Goal: Use online tool/utility: Utilize a website feature to perform a specific function

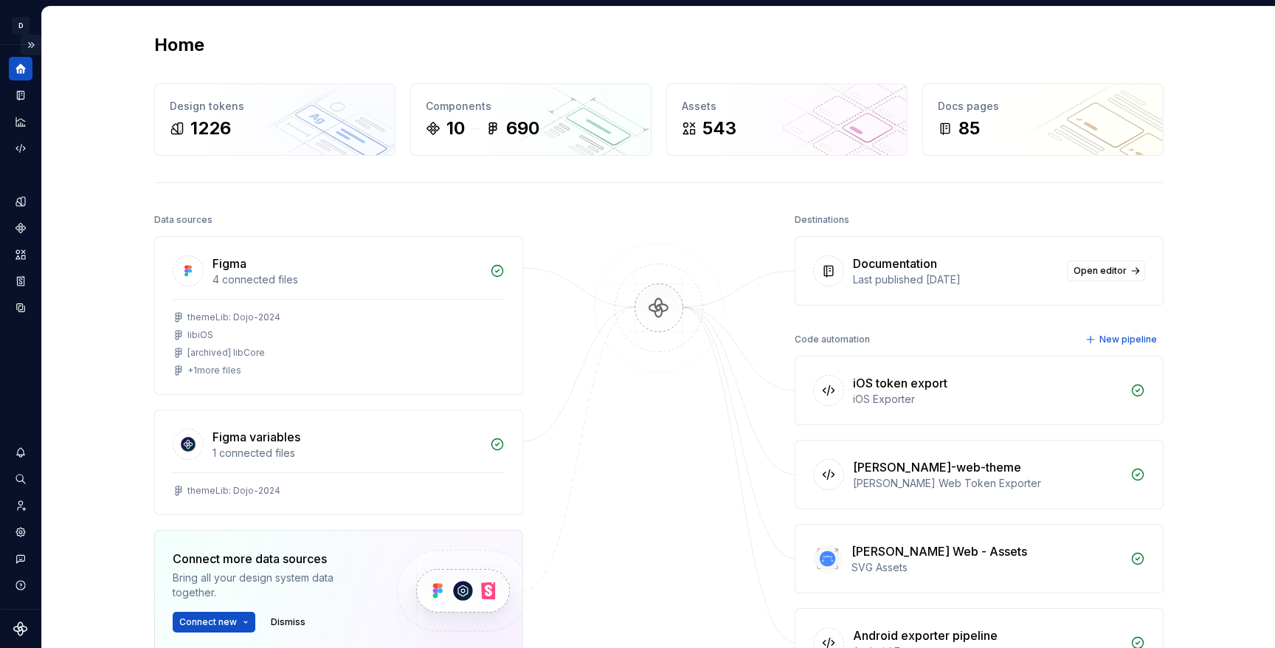
click at [33, 46] on button "Expand sidebar" at bounding box center [31, 45] width 21 height 21
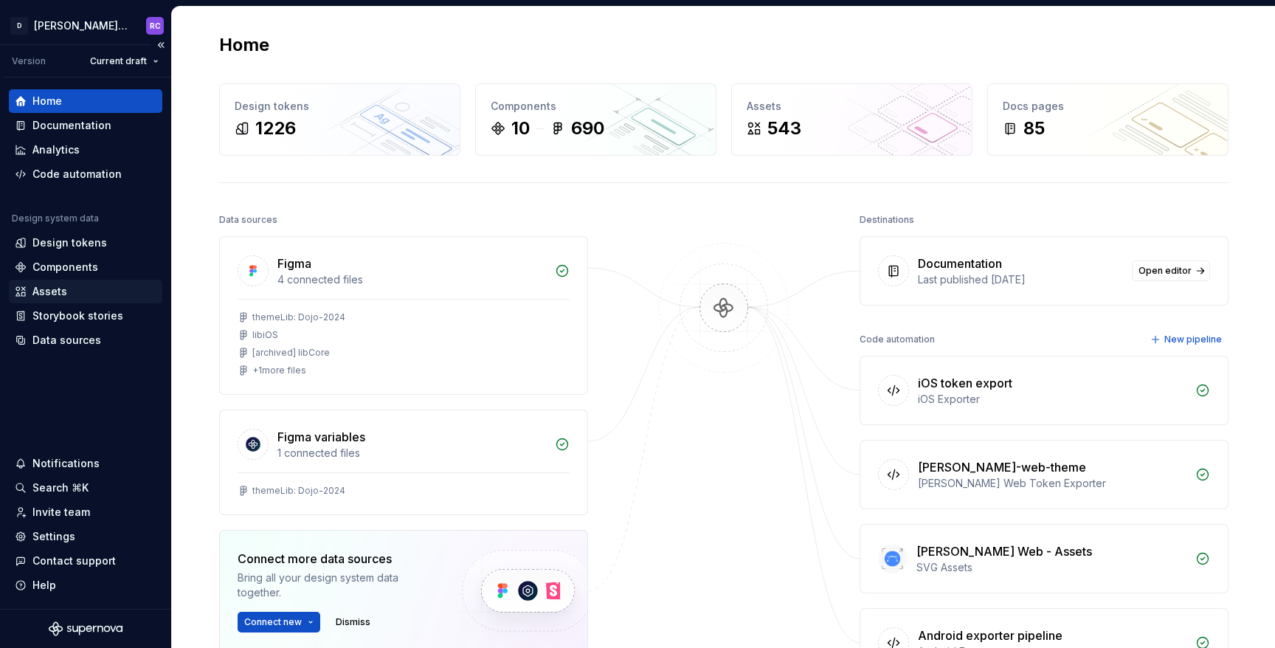
click at [94, 286] on div "Assets" at bounding box center [86, 291] width 142 height 15
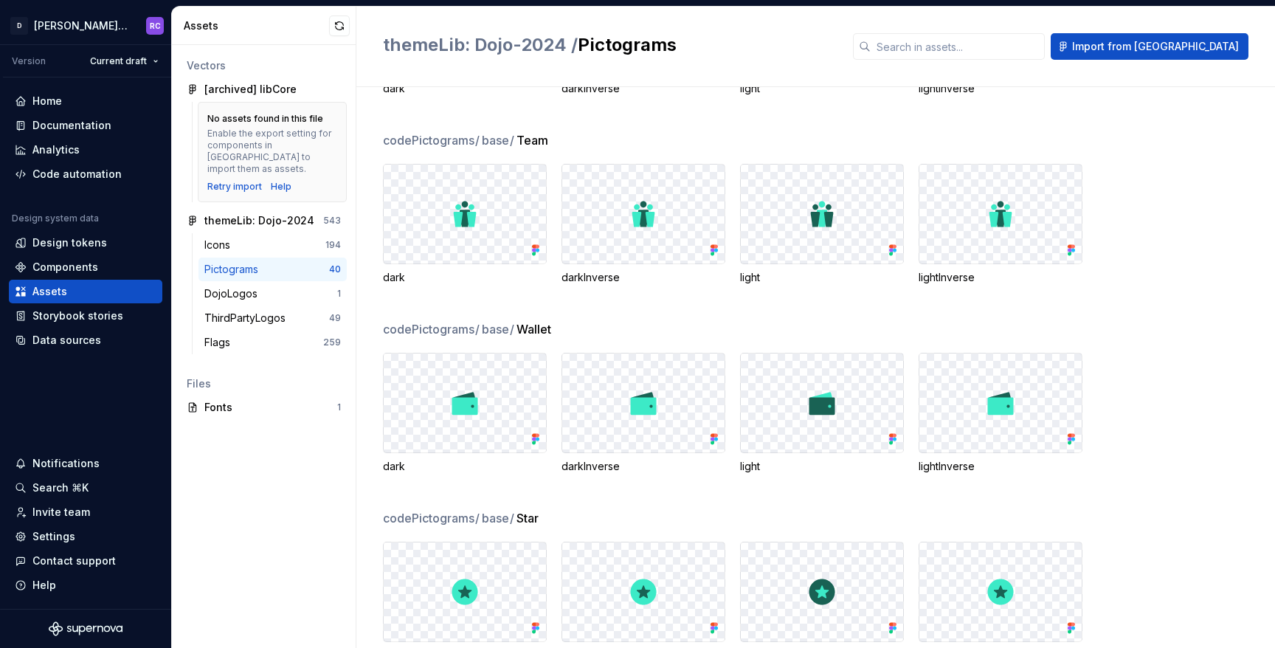
scroll to position [1328, 0]
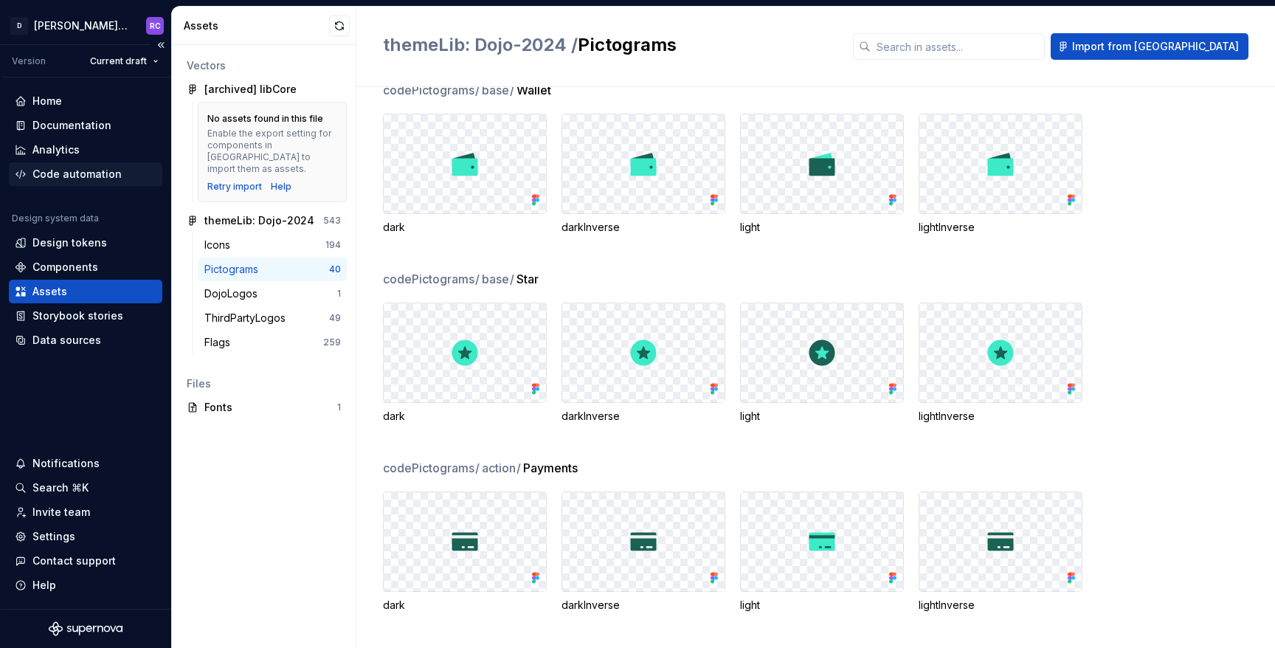
click at [100, 172] on div "Code automation" at bounding box center [76, 174] width 89 height 15
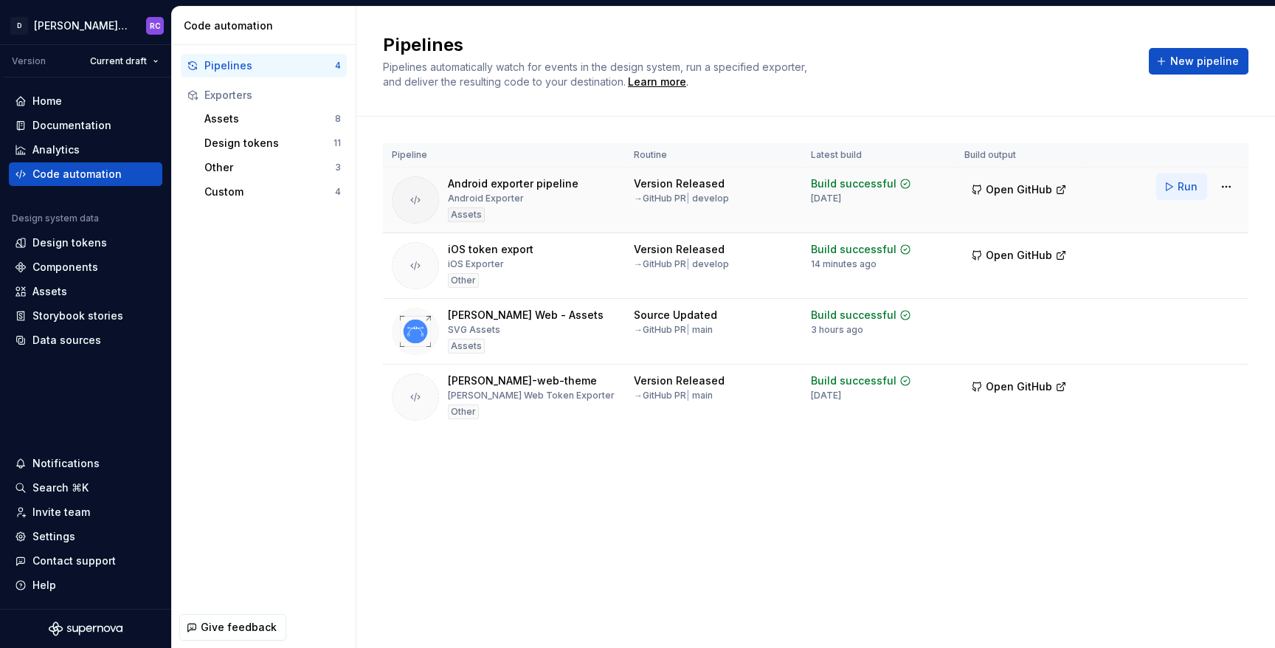
click at [1190, 181] on span "Run" at bounding box center [1187, 186] width 20 height 15
